Goal: Information Seeking & Learning: Find contact information

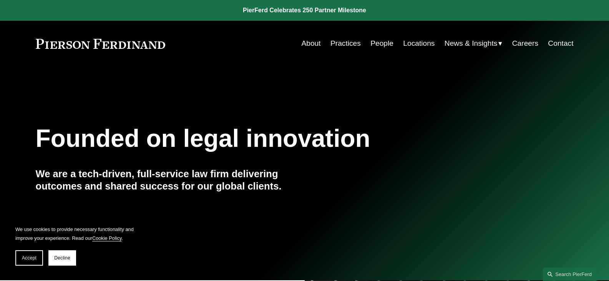
click at [419, 46] on link "Locations" at bounding box center [418, 43] width 31 height 15
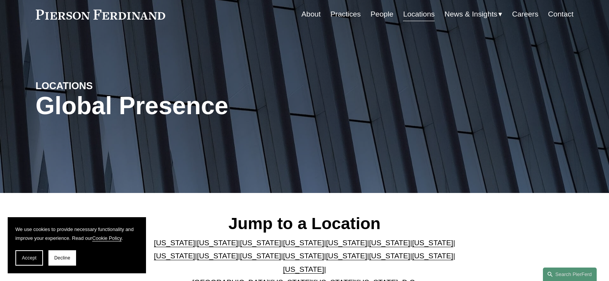
scroll to position [115, 0]
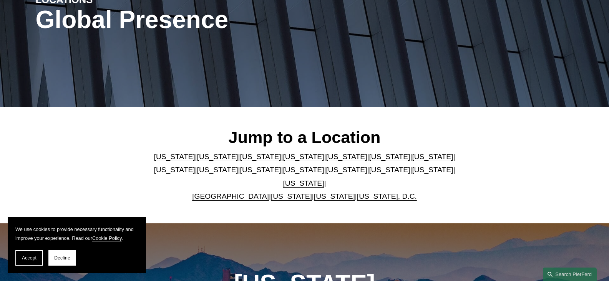
click at [326, 160] on link "Florida" at bounding box center [346, 156] width 41 height 8
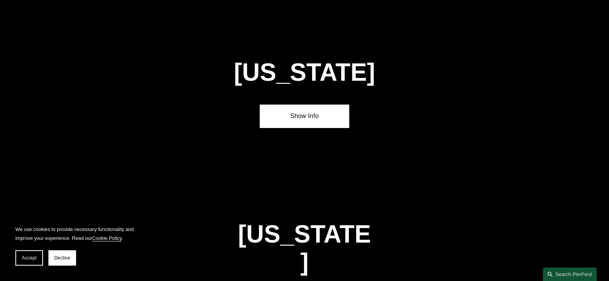
scroll to position [979, 0]
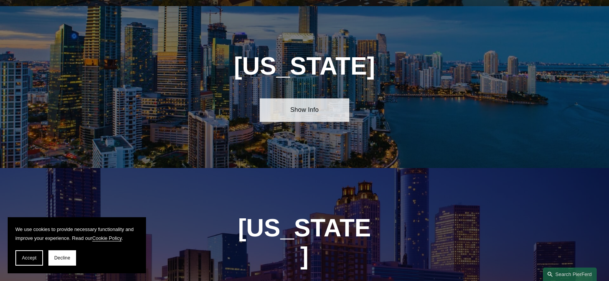
click at [316, 106] on link "Show Info" at bounding box center [304, 109] width 89 height 23
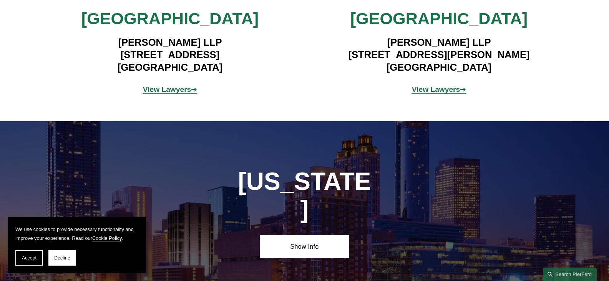
scroll to position [1095, 0]
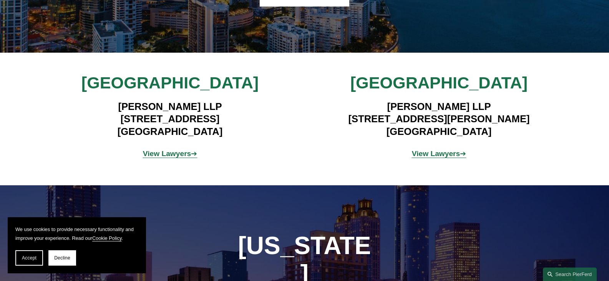
click at [175, 78] on span "[GEOGRAPHIC_DATA]" at bounding box center [169, 82] width 177 height 18
click at [174, 149] on strong "View Lawyers" at bounding box center [167, 153] width 48 height 8
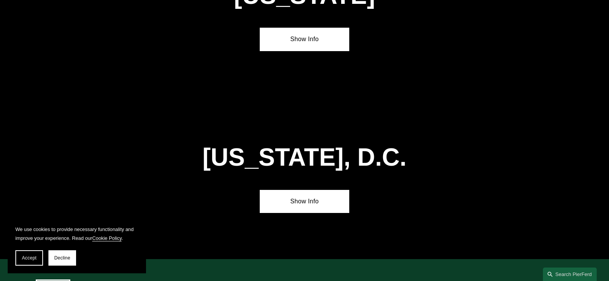
scroll to position [3426, 0]
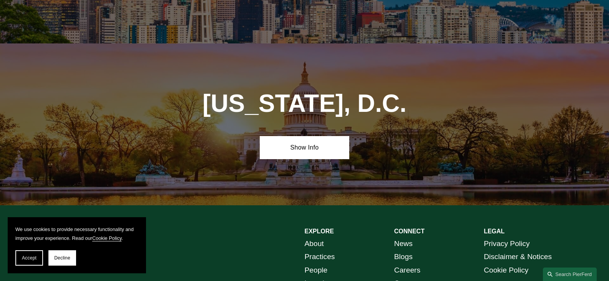
click at [410, 276] on link "Contact" at bounding box center [406, 282] width 25 height 13
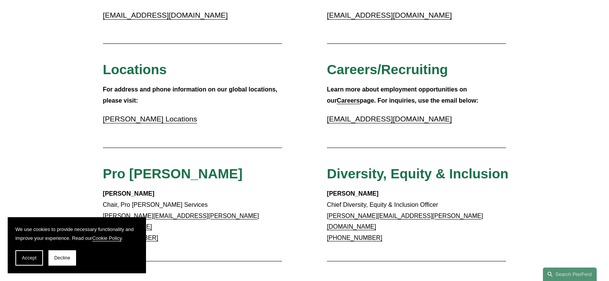
scroll to position [269, 0]
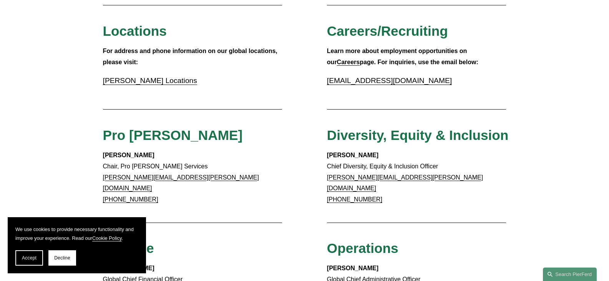
click at [143, 82] on link "Pierson Ferdinand Locations" at bounding box center [150, 80] width 94 height 8
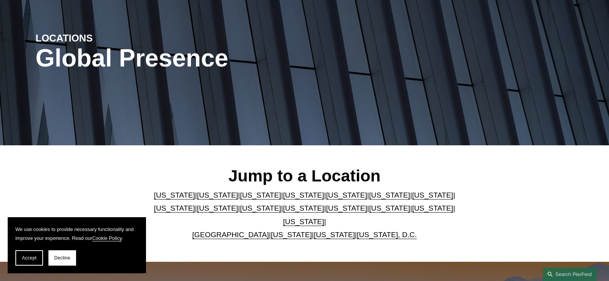
click at [326, 197] on link "[US_STATE]" at bounding box center [346, 195] width 41 height 8
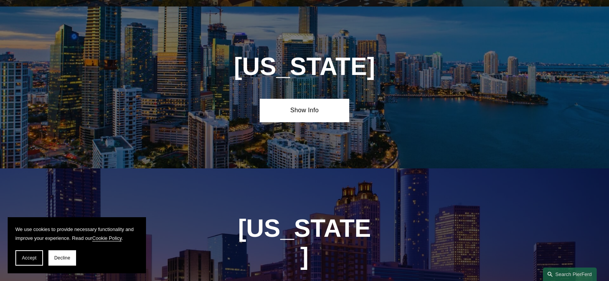
scroll to position [979, 0]
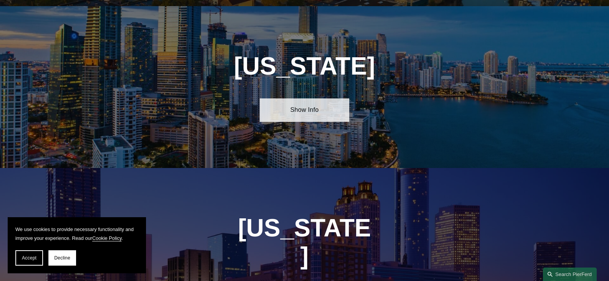
click at [294, 100] on link "Show Info" at bounding box center [304, 109] width 89 height 23
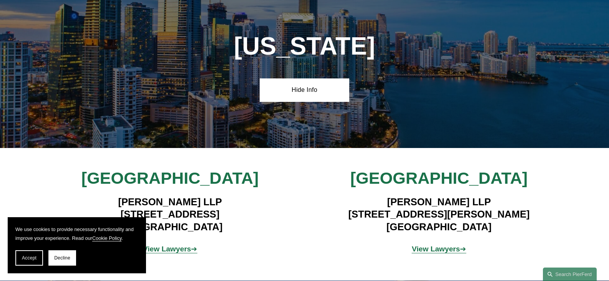
scroll to position [1095, 0]
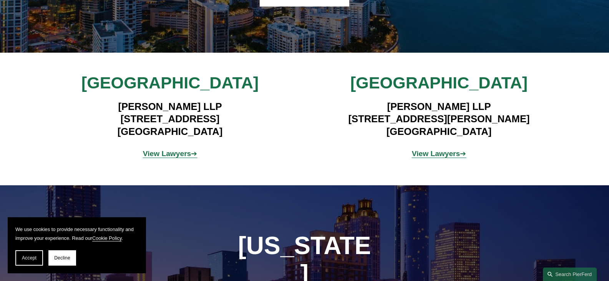
click at [168, 82] on span "Miami" at bounding box center [169, 82] width 177 height 18
drag, startPoint x: 169, startPoint y: 81, endPoint x: 175, endPoint y: 84, distance: 6.9
click at [169, 81] on span "Miami" at bounding box center [169, 82] width 177 height 18
click at [175, 84] on span "Miami" at bounding box center [169, 82] width 177 height 18
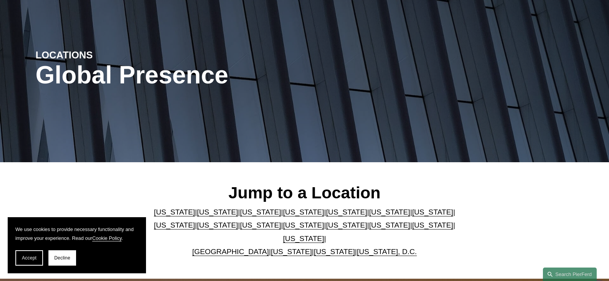
scroll to position [0, 0]
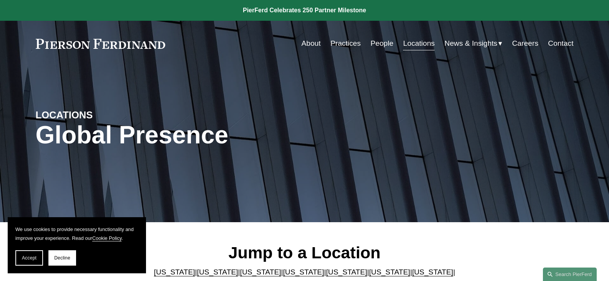
click at [564, 41] on link "Contact" at bounding box center [560, 43] width 25 height 15
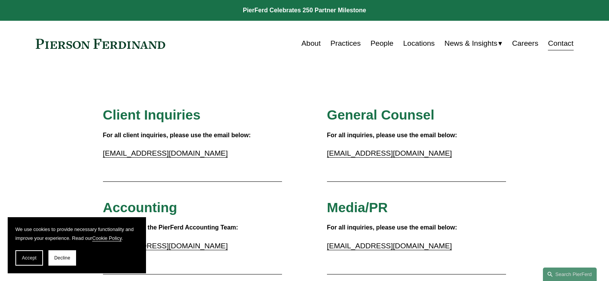
click at [377, 44] on link "People" at bounding box center [381, 43] width 23 height 15
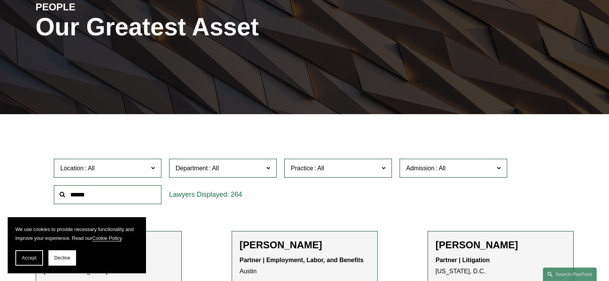
scroll to position [154, 0]
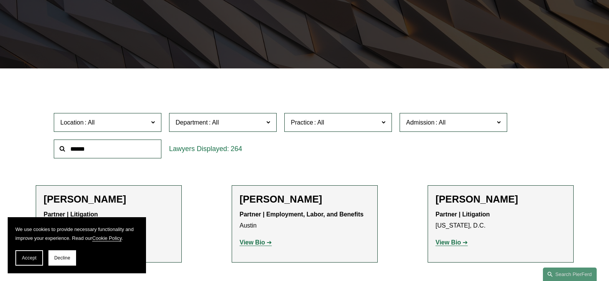
click at [159, 124] on label "Location" at bounding box center [108, 122] width 108 height 19
click at [0, 0] on link "Miami" at bounding box center [0, 0] width 0 height 0
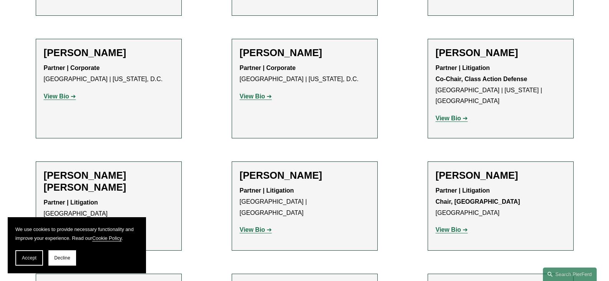
scroll to position [614, 0]
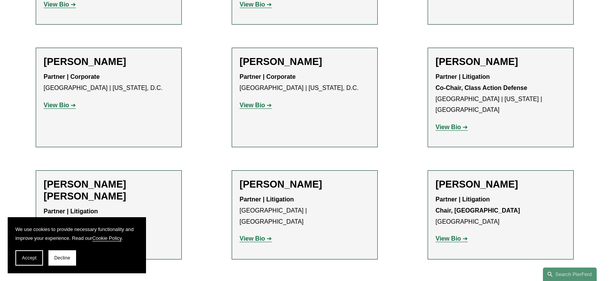
click at [443, 91] on p "Partner | Litigation Co-Chair, Class Action Defense Miami | New York | Princeton" at bounding box center [500, 93] width 130 height 44
click at [444, 87] on p "Partner | Litigation Co-Chair, Class Action Defense Miami | New York | Princeton" at bounding box center [500, 93] width 130 height 44
click at [455, 56] on h2 "[PERSON_NAME]" at bounding box center [500, 62] width 130 height 12
click at [455, 124] on strong "View Bio" at bounding box center [447, 127] width 25 height 7
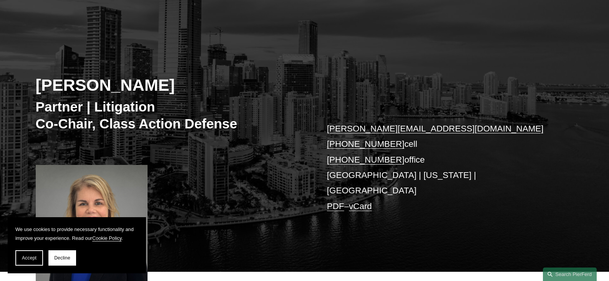
scroll to position [38, 0]
